Goal: Contribute content: Add original content to the website for others to see

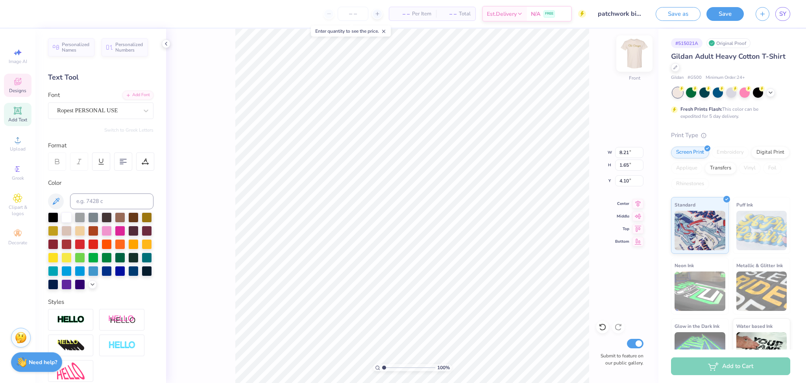
click at [633, 57] on img at bounding box center [634, 53] width 31 height 31
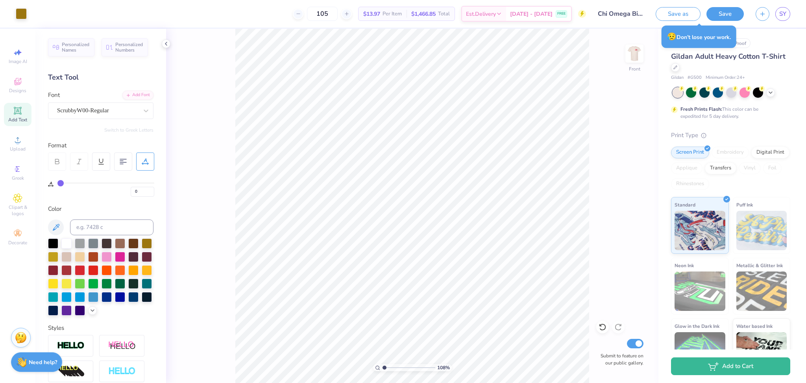
scroll to position [114, 0]
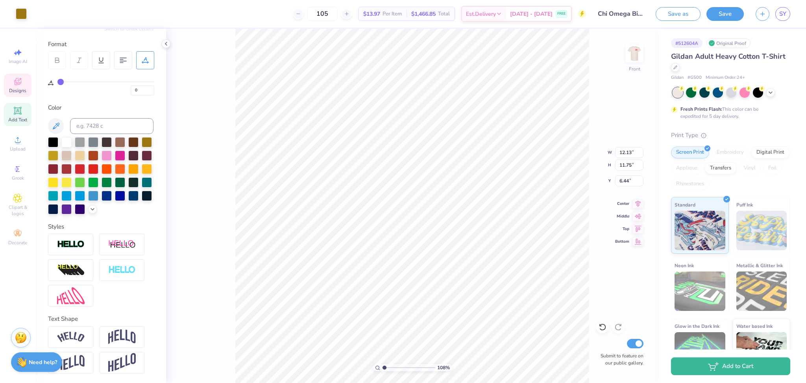
type input "1.07571786747099"
type input "14.14"
type input "2.64"
type input "4.25"
click at [631, 53] on img at bounding box center [634, 53] width 31 height 31
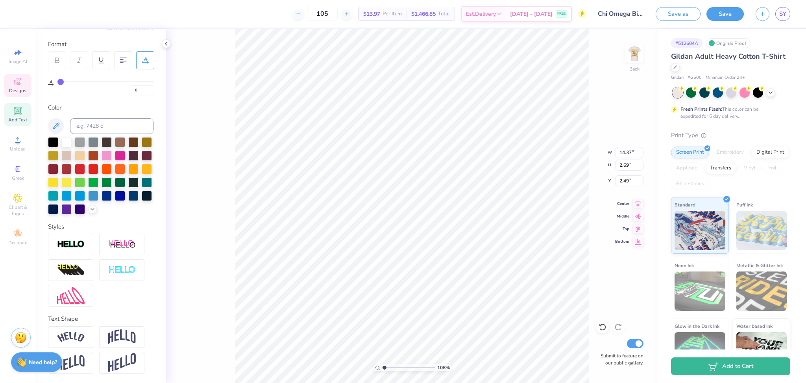
scroll to position [9, 2]
type input "1.07571786747099"
type textarea "C"
type input "1.07571786747099"
type textarea "[PERSON_NAME]"
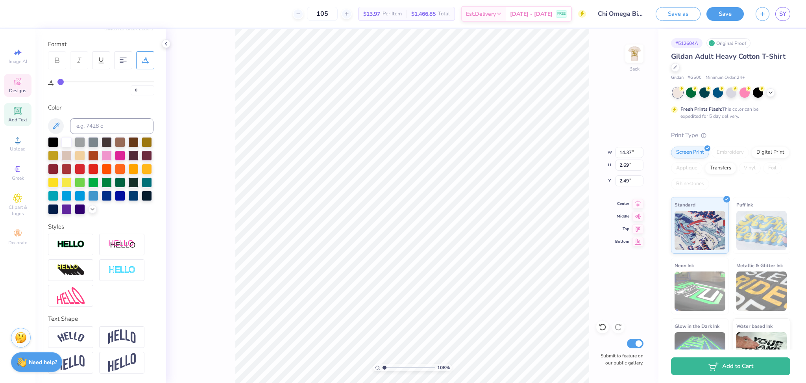
type input "1.07571786747099"
type textarea "Chi Omega"
click at [634, 54] on img at bounding box center [634, 53] width 31 height 31
click at [630, 55] on img at bounding box center [635, 54] width 16 height 16
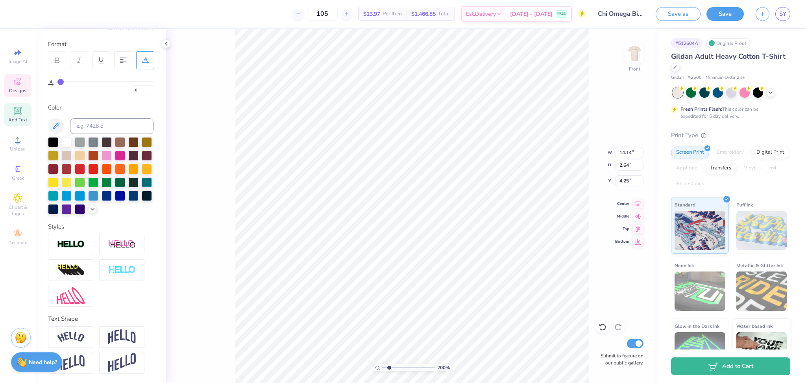
type input "1.99794503274774"
type input "12.13"
type input "11.75"
type input "6.44"
click at [633, 50] on img at bounding box center [634, 53] width 31 height 31
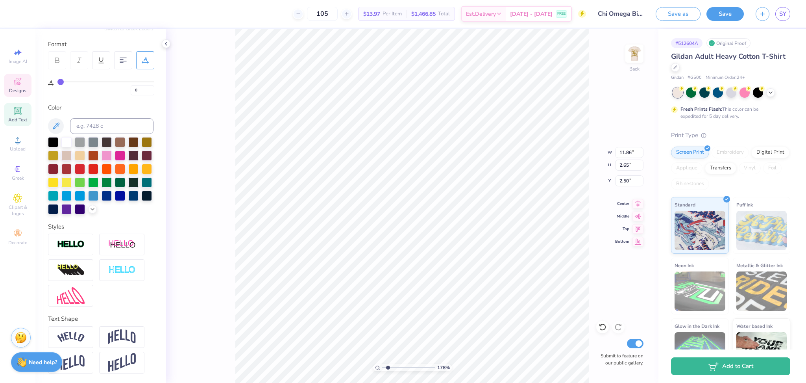
type input "1.77570279695294"
type input "13.13"
type input "2.94"
type input "2.54"
type input "1.77570279695294"
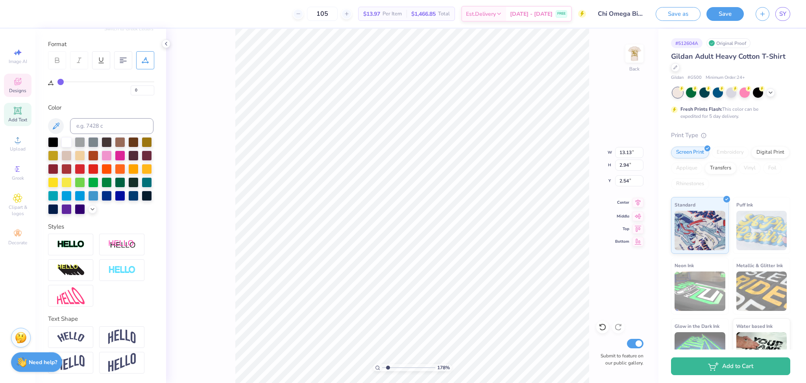
type input "14.61"
type input "3.27"
type input "2.57"
click at [638, 204] on icon at bounding box center [637, 202] width 11 height 9
type input "1.77570279695294"
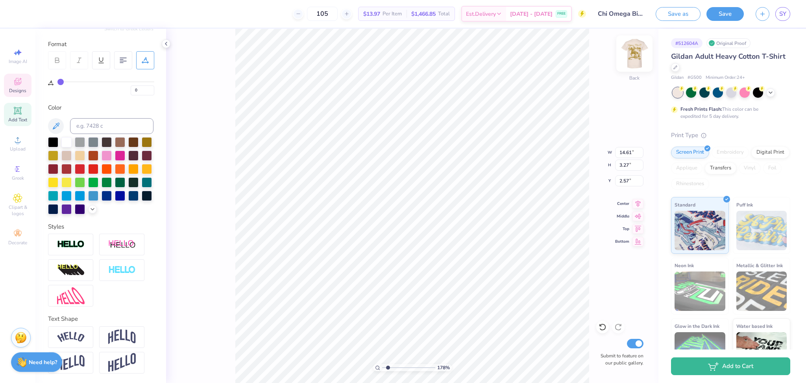
type input "3.00"
click at [142, 144] on div at bounding box center [147, 141] width 10 height 10
click at [634, 50] on img at bounding box center [634, 53] width 31 height 31
type input "1.55549085770999"
type input "13.02"
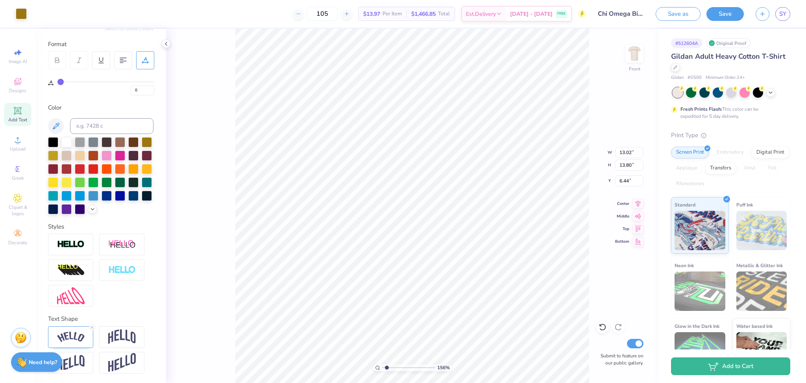
type input "13.80"
type input "6.44"
type input "1.55549085770999"
type input "12.64"
type input "10.58"
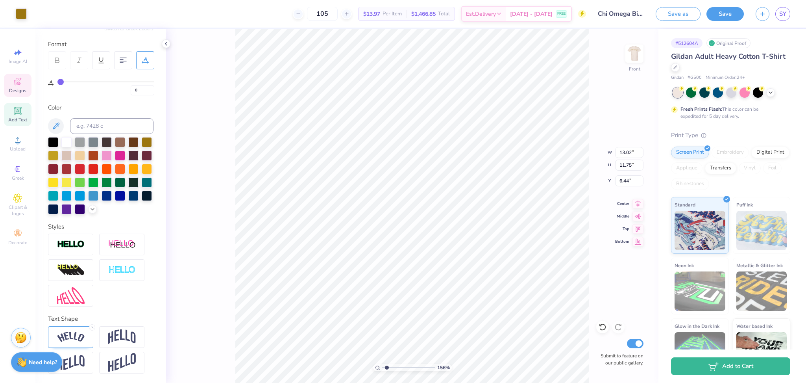
type input "7.01"
type input "1.55549085770999"
type input "0.45"
type input "0.26"
type input "6.84"
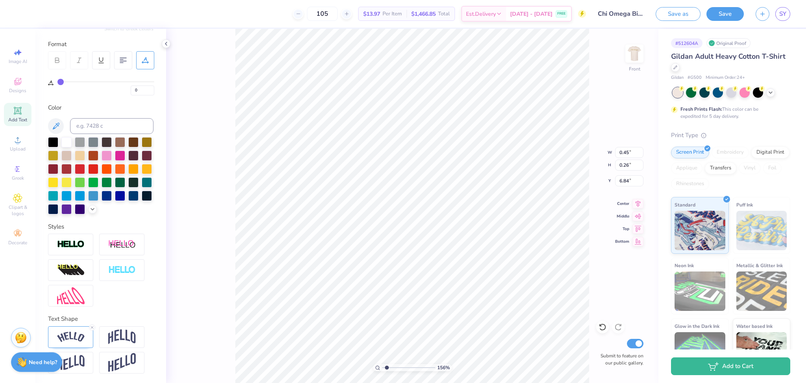
type input "1.55549085770999"
type input "12.13"
type input "11.75"
type input "6.44"
click at [545, 271] on li "Group" at bounding box center [549, 271] width 62 height 15
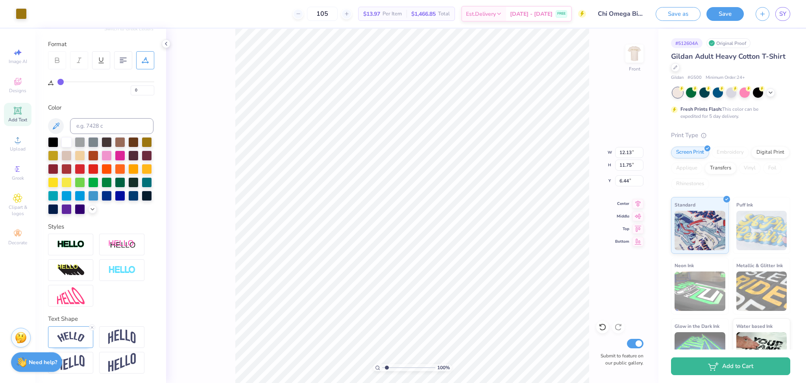
type input "1"
type input "12.40"
type input "1.90"
type input "7.12"
click at [637, 203] on icon at bounding box center [638, 202] width 5 height 7
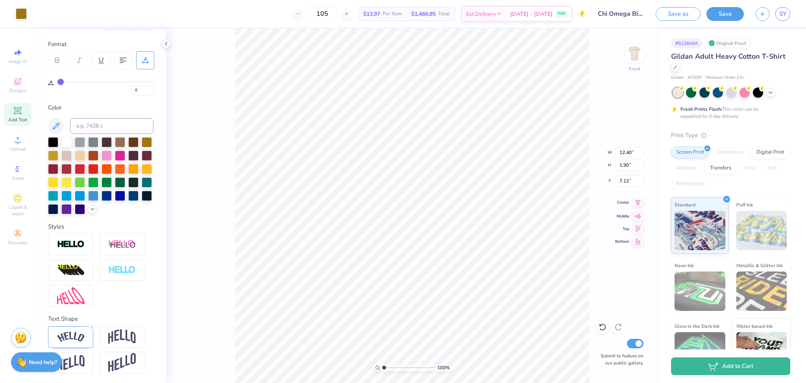
click at [637, 203] on icon at bounding box center [638, 202] width 5 height 7
click at [641, 202] on icon at bounding box center [637, 202] width 11 height 9
type input "4.22"
type input "0.94"
type input "8.08"
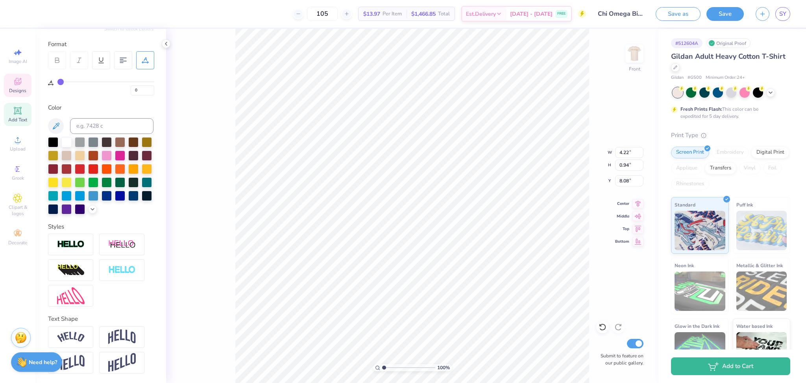
type input "1.82"
type input "0.76"
type input "7.12"
type input "6.46"
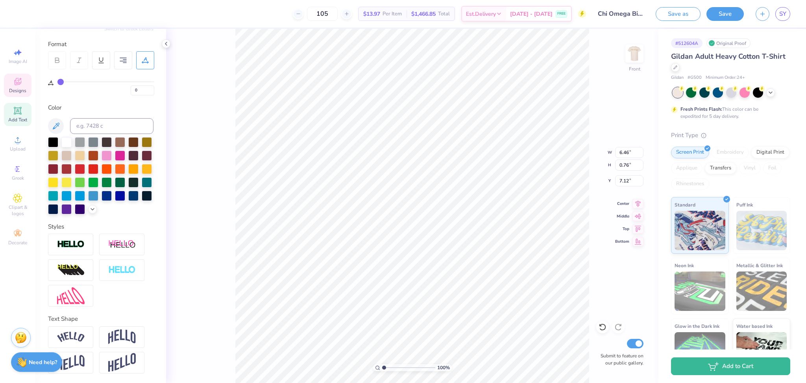
type input "0.94"
type input "7.14"
type input "2.02"
type input "0.79"
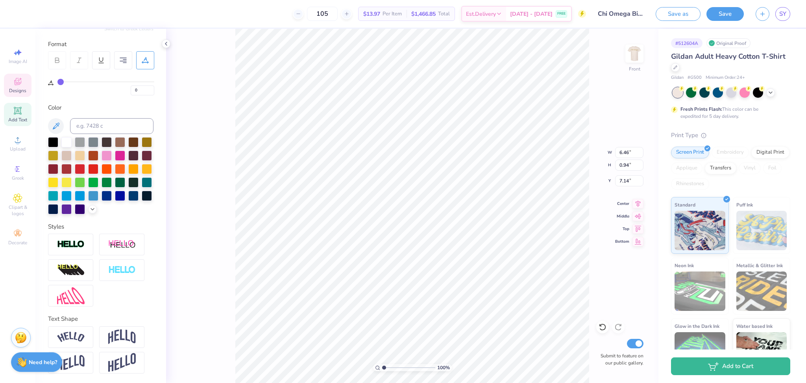
type input "8.09"
type textarea "Fall 2025"
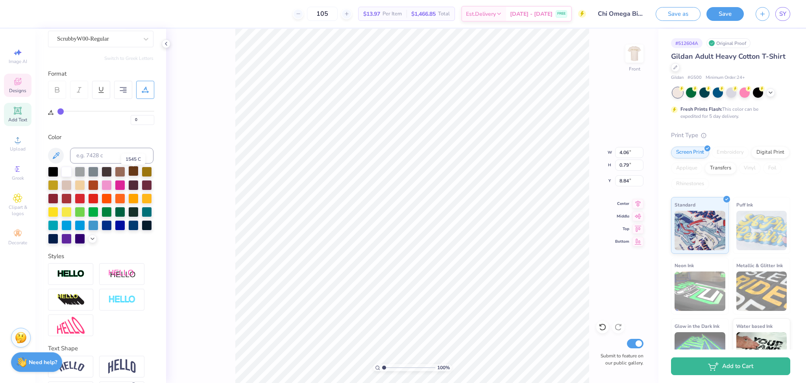
scroll to position [67, 0]
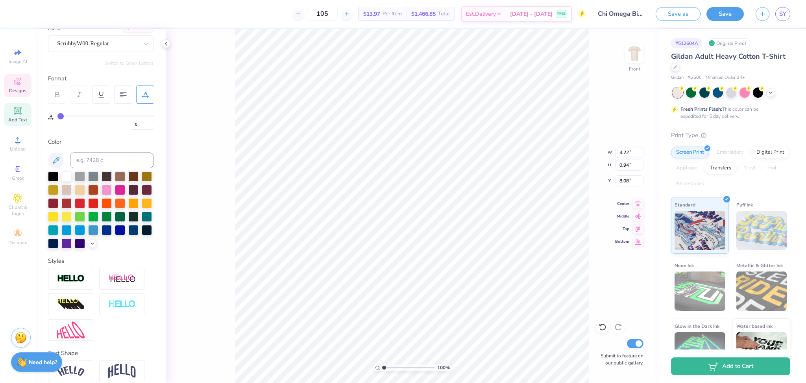
type input "4.22"
type input "0.94"
type input "8.08"
type textarea "Bid Day"
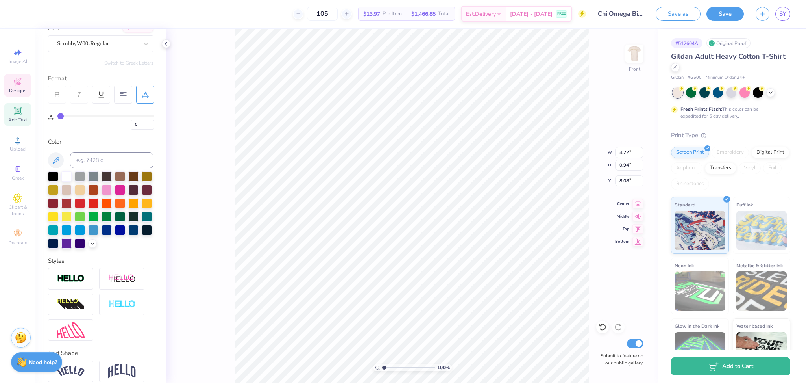
scroll to position [9, 1]
type input "4.06"
type input "0.79"
type input "8.22"
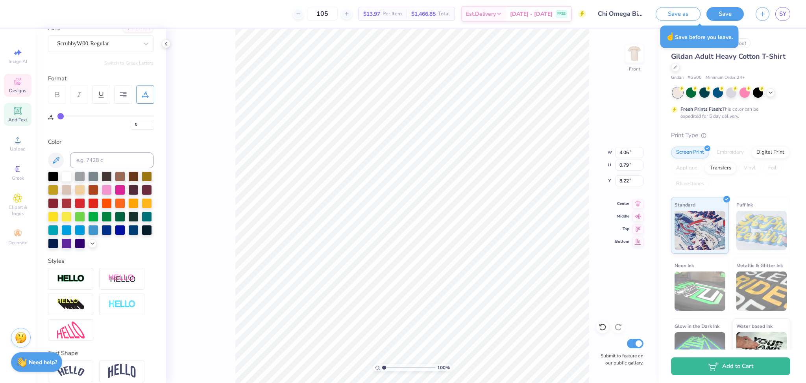
type input "7.05"
type input "1.18155164379064"
type input "4.22"
type input "0.94"
type input "1.18155164379064"
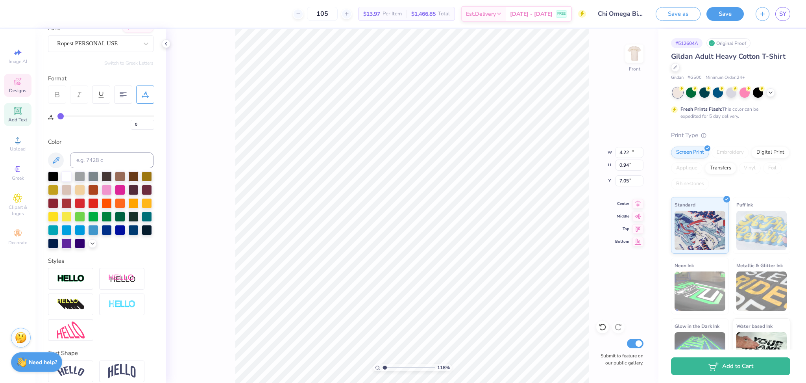
type input "14.14"
type input "2.64"
type input "4.25"
type input "1.18155164379064"
type input "4.22"
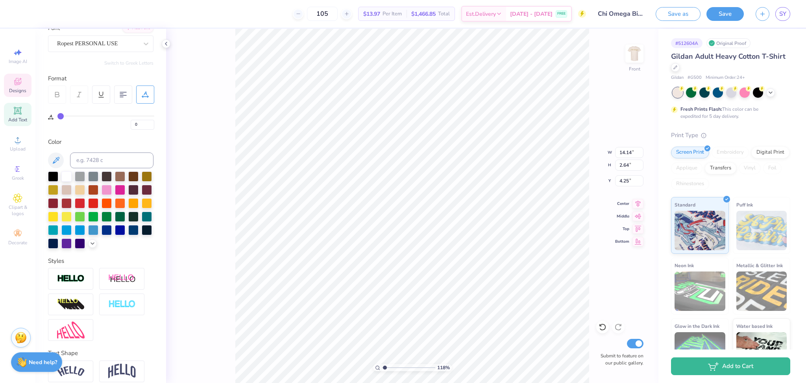
type input "0.94"
type input "7.37"
type input "1.18155164379064"
type input "7.05"
type input "1.18155164379064"
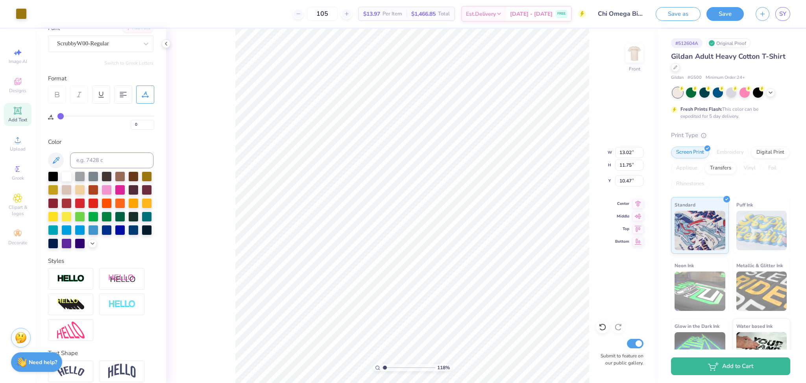
type input "7.45"
click at [638, 206] on icon at bounding box center [637, 202] width 11 height 9
type input "1.18155164379064"
type input "14.14"
type input "2.64"
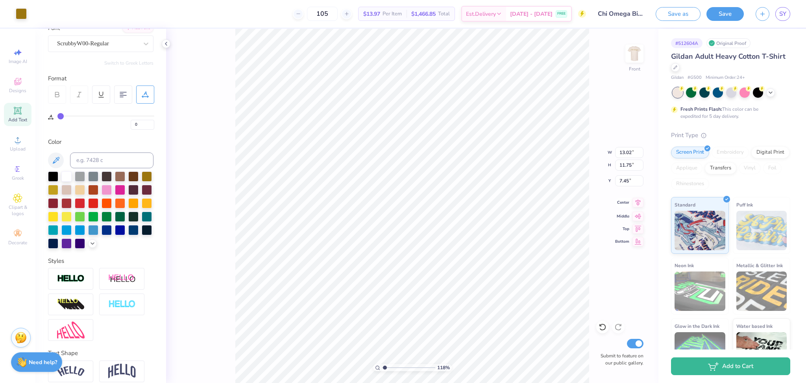
type input "4.25"
type input "1.36247346122394"
type input "2.72"
type input "4.24"
type input "1.36247346122394"
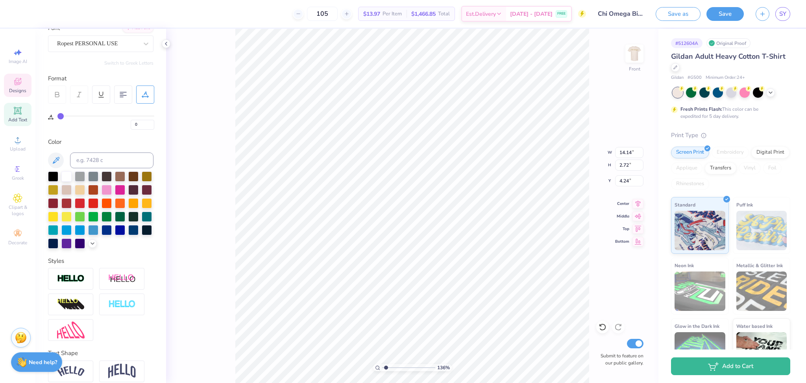
type input "14.15"
type input "2.59"
type input "4.27"
click at [636, 202] on icon at bounding box center [638, 202] width 5 height 7
type input "1.36247346122394"
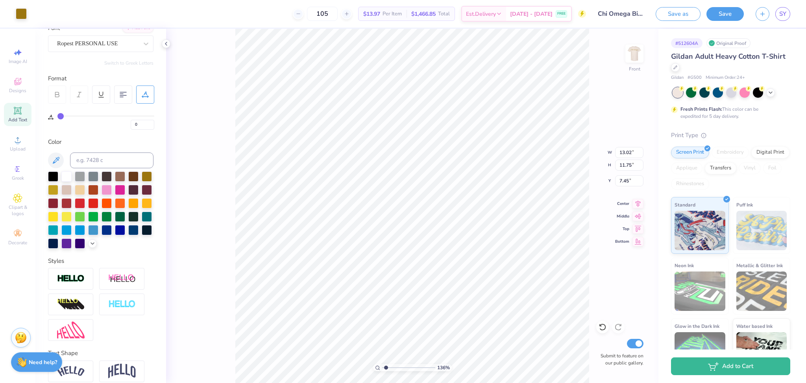
type input "4.22"
type input "0.94"
type input "7.05"
type input "1.36247346122394"
type input "13.02"
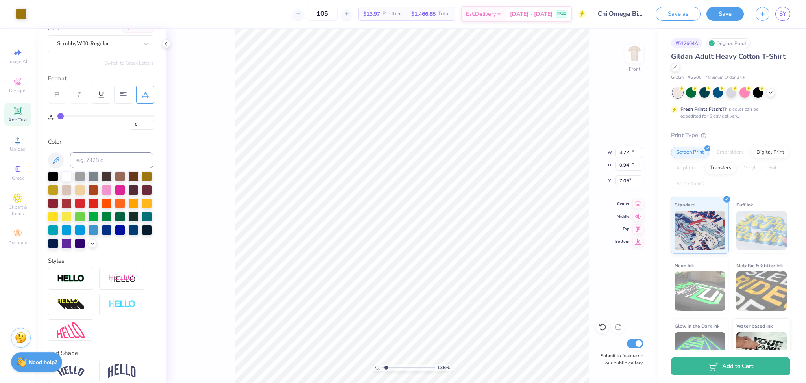
type input "11.75"
type input "7.45"
click at [638, 200] on icon at bounding box center [637, 202] width 11 height 9
click at [638, 204] on icon at bounding box center [637, 202] width 11 height 9
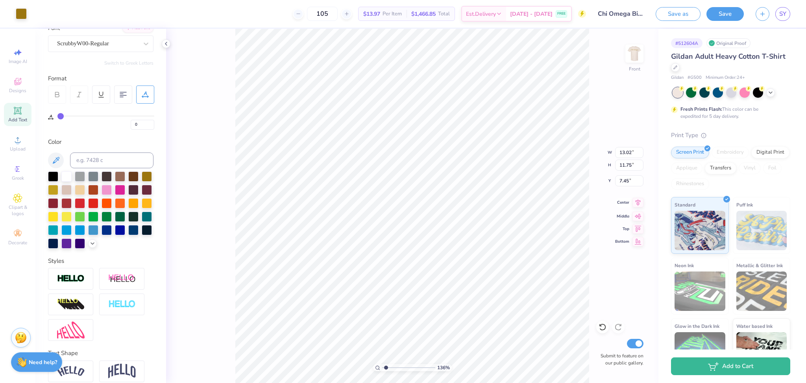
click at [635, 203] on icon at bounding box center [637, 202] width 11 height 9
type input "1.36247346122394"
type input "4.06"
type input "0.79"
type input "7.05"
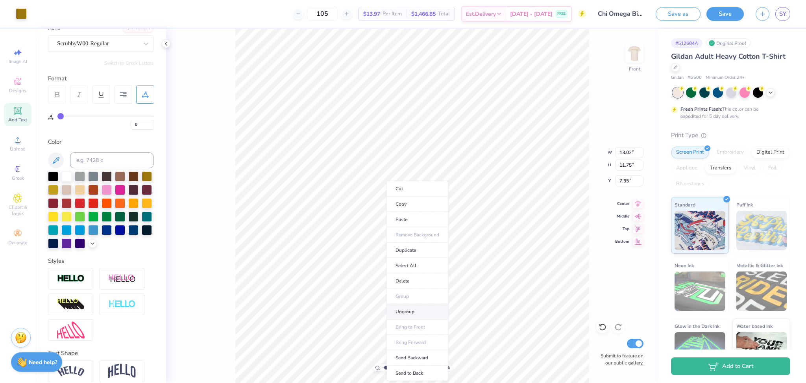
click at [411, 308] on li "Ungroup" at bounding box center [417, 311] width 62 height 15
type input "1"
type input "12.64"
type input "10.58"
type input "7.92"
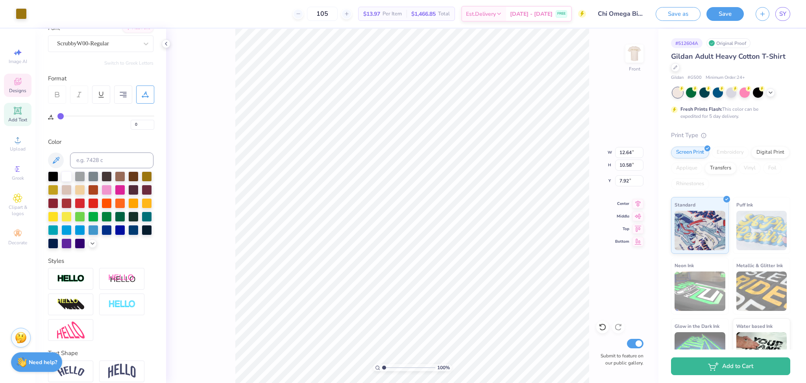
type input "12.43"
type input "10.40"
type input "8.10"
click at [601, 326] on icon at bounding box center [601, 325] width 2 height 2
click at [599, 325] on icon at bounding box center [603, 327] width 8 height 8
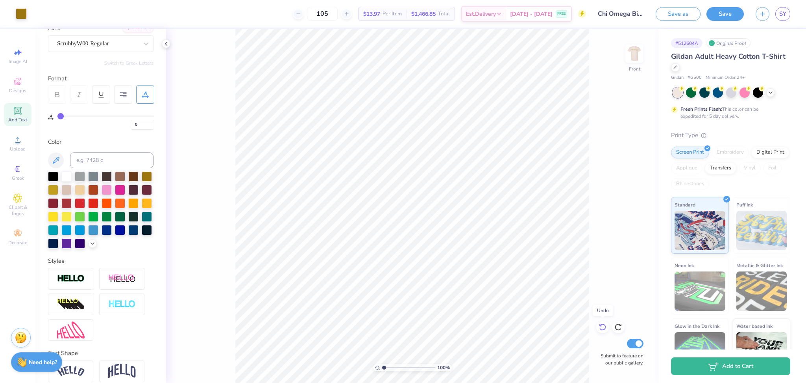
click at [601, 326] on icon at bounding box center [601, 325] width 2 height 2
click at [618, 326] on icon at bounding box center [618, 327] width 8 height 8
click at [729, 15] on button "Save" at bounding box center [724, 13] width 37 height 14
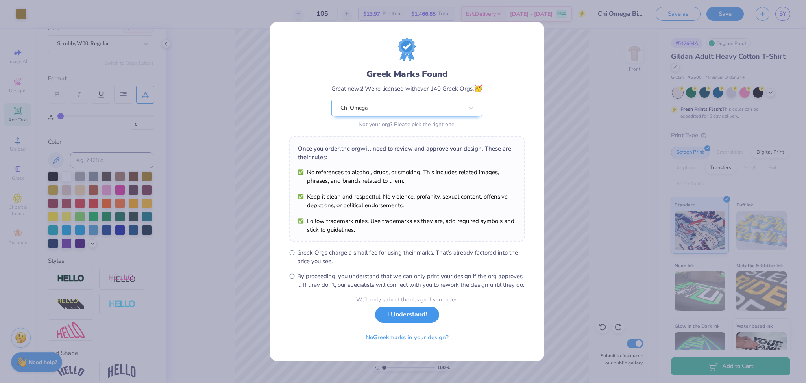
click at [398, 317] on button "I Understand!" at bounding box center [407, 314] width 64 height 16
